Goal: Task Accomplishment & Management: Complete application form

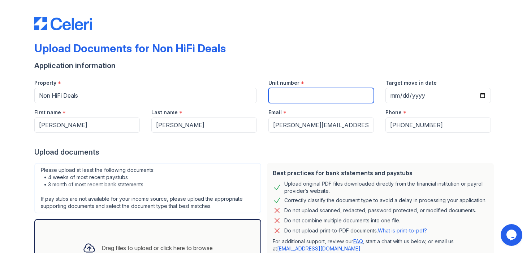
click at [278, 92] on input "Unit number" at bounding box center [320, 95] width 105 height 15
type input "824 W Armitage 2B"
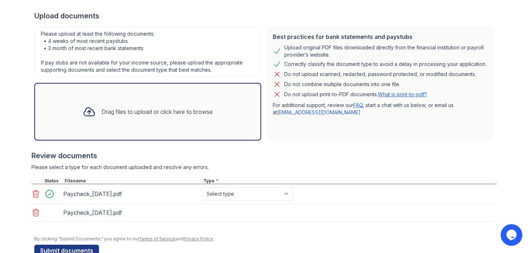
scroll to position [154, 0]
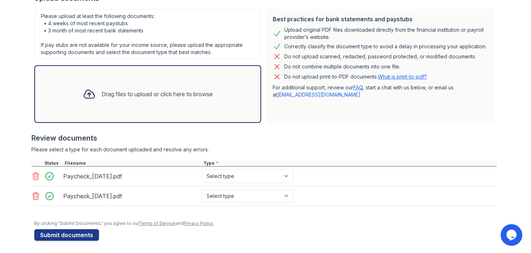
click at [35, 198] on icon at bounding box center [36, 196] width 6 height 7
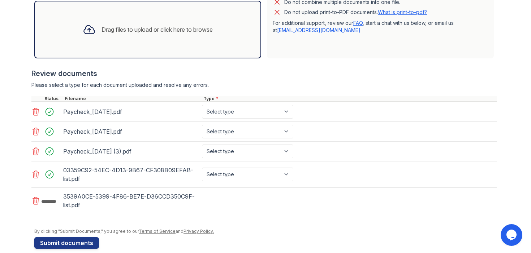
scroll to position [229, 0]
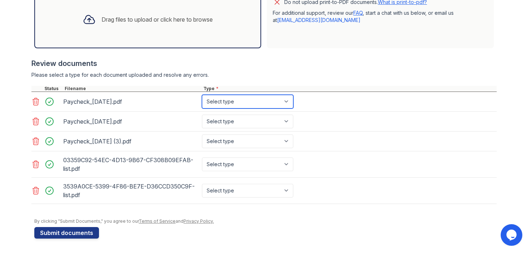
click at [224, 103] on select "Select type Paystub Bank Statement Offer Letter Tax Documents Benefit Award Let…" at bounding box center [247, 102] width 91 height 14
select select "paystub"
click at [202, 95] on select "Select type Paystub Bank Statement Offer Letter Tax Documents Benefit Award Let…" at bounding box center [247, 102] width 91 height 14
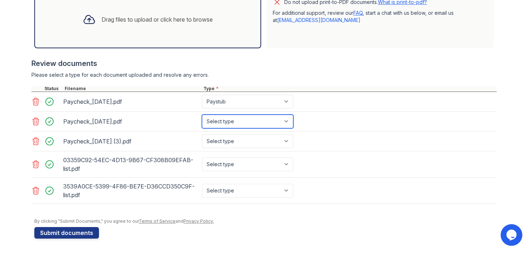
click at [226, 124] on select "Select type Paystub Bank Statement Offer Letter Tax Documents Benefit Award Let…" at bounding box center [247, 122] width 91 height 14
select select "paystub"
click at [202, 115] on select "Select type Paystub Bank Statement Offer Letter Tax Documents Benefit Award Let…" at bounding box center [247, 122] width 91 height 14
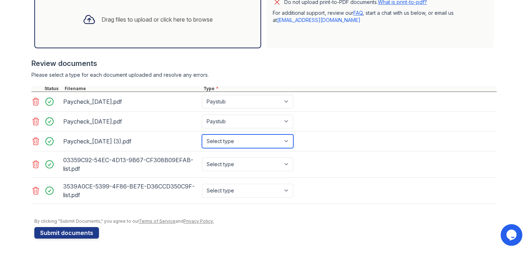
click at [228, 142] on select "Select type Paystub Bank Statement Offer Letter Tax Documents Benefit Award Let…" at bounding box center [247, 142] width 91 height 14
select select "paystub"
click at [202, 135] on select "Select type Paystub Bank Statement Offer Letter Tax Documents Benefit Award Let…" at bounding box center [247, 142] width 91 height 14
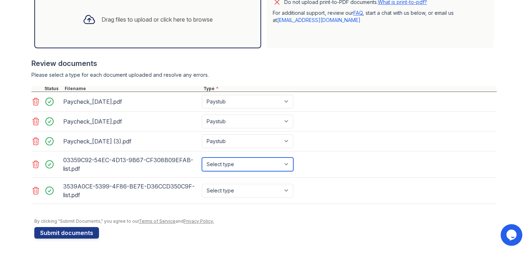
click at [226, 160] on select "Select type Paystub Bank Statement Offer Letter Tax Documents Benefit Award Let…" at bounding box center [247, 165] width 91 height 14
select select "bank_statement"
click at [202, 158] on select "Select type Paystub Bank Statement Offer Letter Tax Documents Benefit Award Let…" at bounding box center [247, 165] width 91 height 14
click at [226, 183] on div "Select type Paystub Bank Statement Offer Letter Tax Documents Benefit Award Let…" at bounding box center [248, 191] width 96 height 20
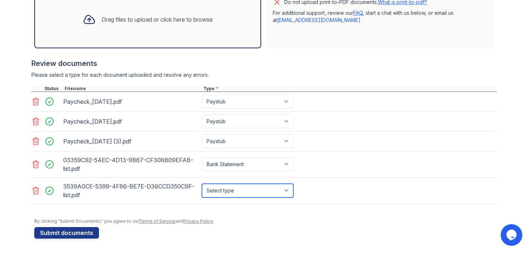
click at [226, 192] on select "Select type Paystub Bank Statement Offer Letter Tax Documents Benefit Award Let…" at bounding box center [247, 191] width 91 height 14
select select "bank_statement"
click at [202, 184] on select "Select type Paystub Bank Statement Offer Letter Tax Documents Benefit Award Let…" at bounding box center [247, 191] width 91 height 14
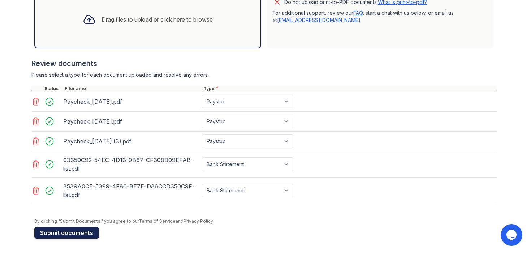
click at [90, 234] on button "Submit documents" at bounding box center [66, 233] width 65 height 12
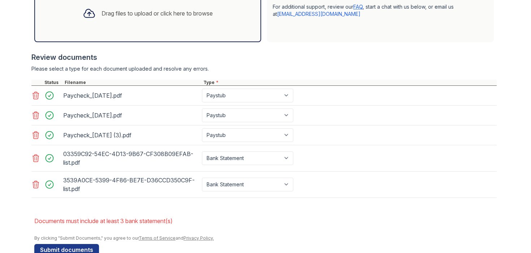
scroll to position [272, 0]
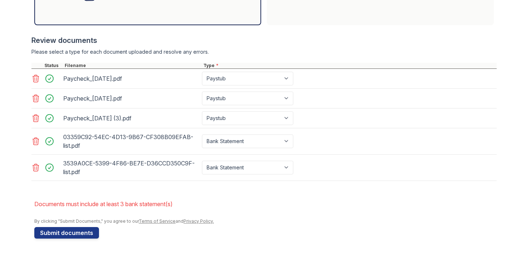
click at [36, 168] on icon at bounding box center [35, 168] width 9 height 9
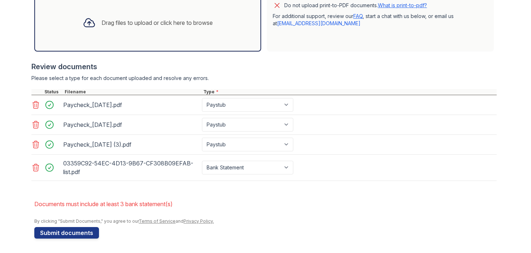
scroll to position [246, 0]
click at [35, 171] on icon at bounding box center [35, 168] width 9 height 9
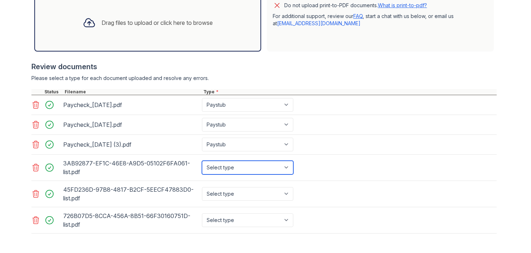
click at [225, 166] on select "Select type Paystub Bank Statement Offer Letter Tax Documents Benefit Award Let…" at bounding box center [247, 168] width 91 height 14
click at [202, 161] on select "Select type Paystub Bank Statement Offer Letter Tax Documents Benefit Award Let…" at bounding box center [247, 168] width 91 height 14
click at [222, 168] on select "Select type Paystub Bank Statement Offer Letter Tax Documents Benefit Award Let…" at bounding box center [247, 168] width 91 height 14
select select "bank_statement"
click at [202, 161] on select "Select type Paystub Bank Statement Offer Letter Tax Documents Benefit Award Let…" at bounding box center [247, 168] width 91 height 14
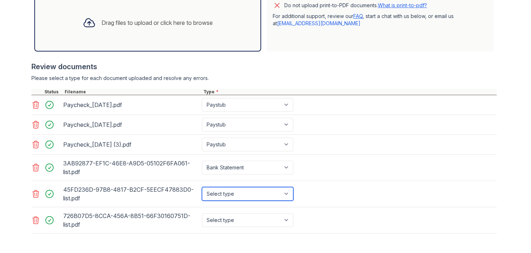
click at [211, 192] on select "Select type Paystub Bank Statement Offer Letter Tax Documents Benefit Award Let…" at bounding box center [247, 194] width 91 height 14
select select "bank_statement"
click at [202, 187] on select "Select type Paystub Bank Statement Offer Letter Tax Documents Benefit Award Let…" at bounding box center [247, 194] width 91 height 14
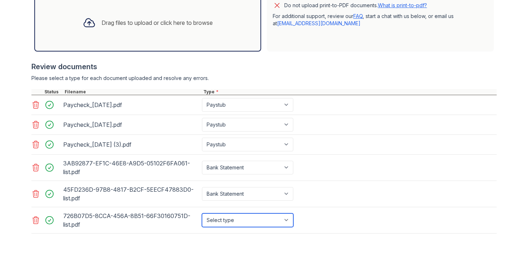
click at [206, 219] on select "Select type Paystub Bank Statement Offer Letter Tax Documents Benefit Award Let…" at bounding box center [247, 221] width 91 height 14
select select "bank_statement"
click at [202, 214] on select "Select type Paystub Bank Statement Offer Letter Tax Documents Benefit Award Let…" at bounding box center [247, 221] width 91 height 14
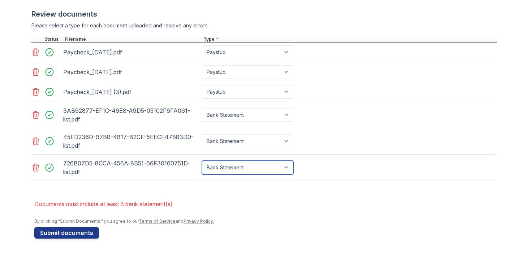
scroll to position [298, 0]
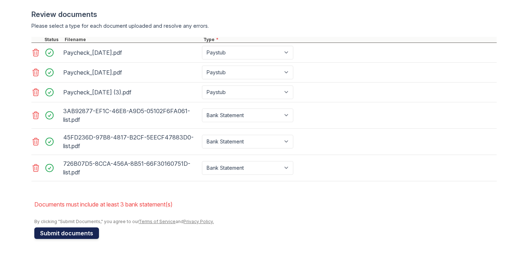
click at [66, 235] on button "Submit documents" at bounding box center [66, 234] width 65 height 12
